Goal: Find specific page/section: Find specific page/section

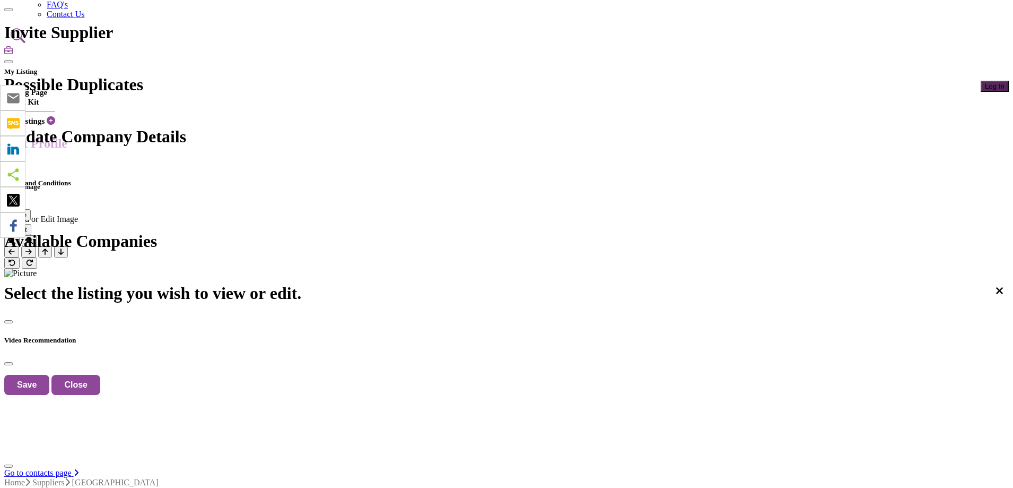
scroll to position [132, 0]
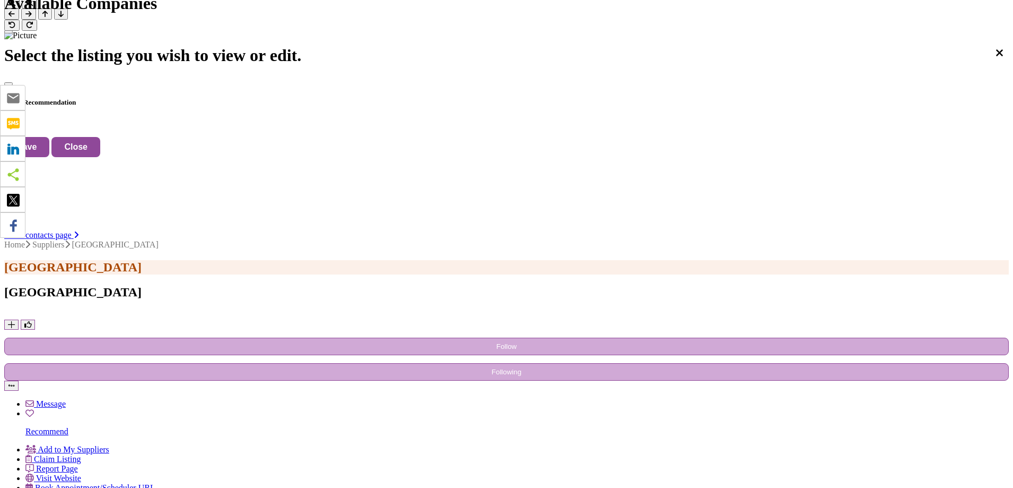
scroll to position [476, 0]
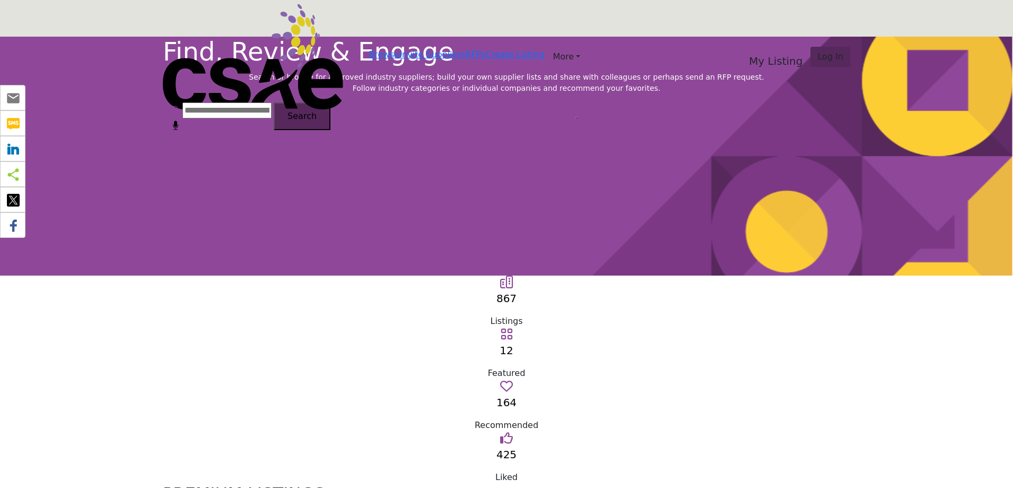
click at [886, 47] on div "Find, Review & Engage Search or browse for approved industry suppliers; build y…" at bounding box center [506, 156] width 1013 height 239
click at [818, 51] on span "Log In" at bounding box center [831, 56] width 26 height 10
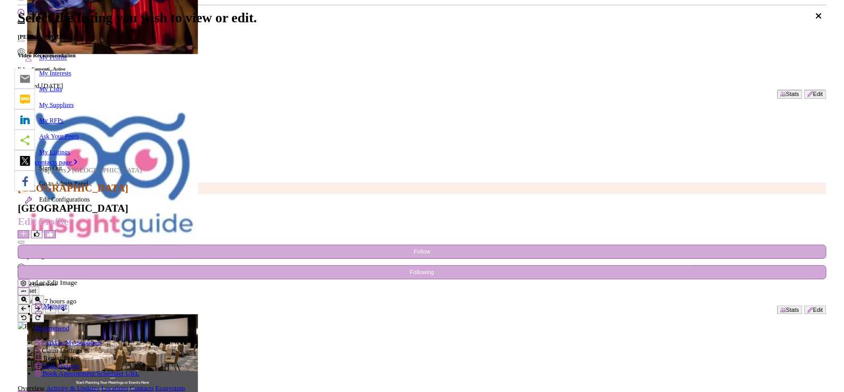
scroll to position [137, 0]
